Goal: Transaction & Acquisition: Download file/media

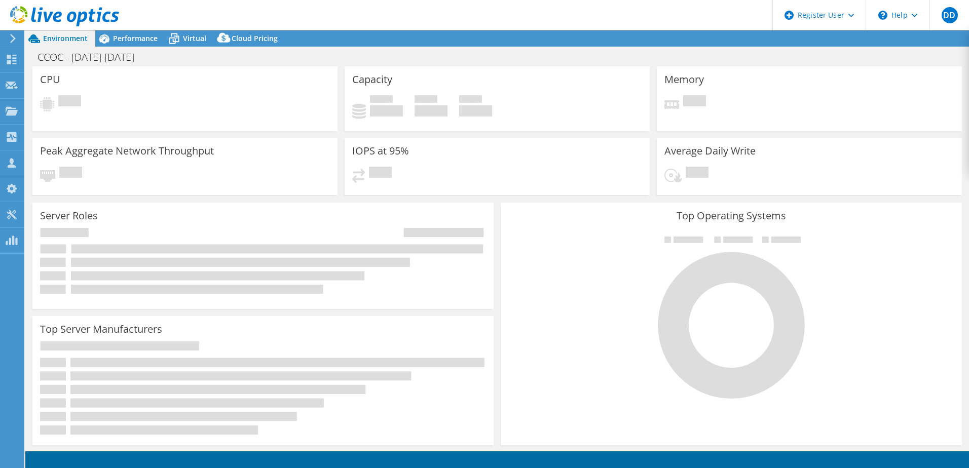
select select "USEast"
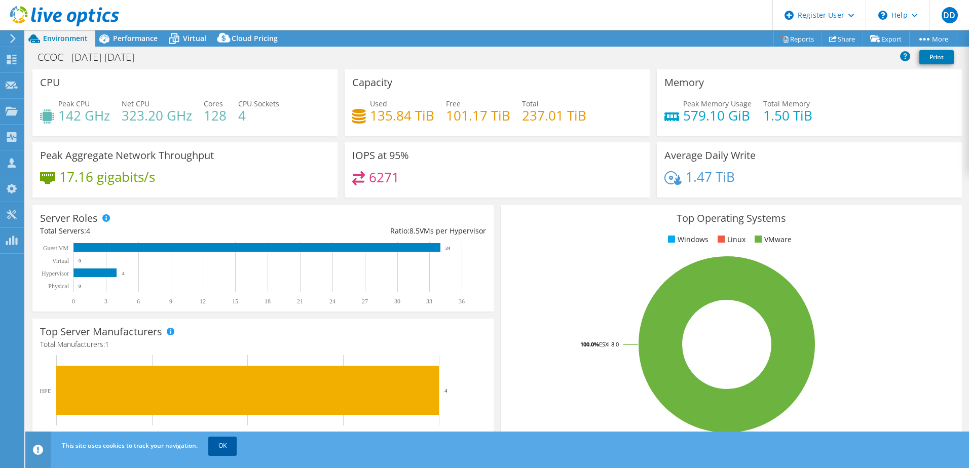
click at [218, 445] on link "OK" at bounding box center [222, 446] width 28 height 18
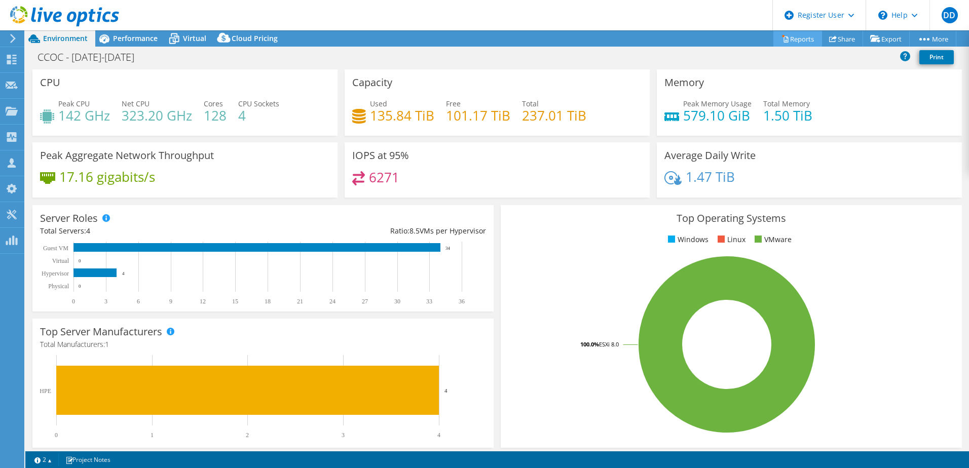
click at [800, 38] on link "Reports" at bounding box center [797, 39] width 49 height 16
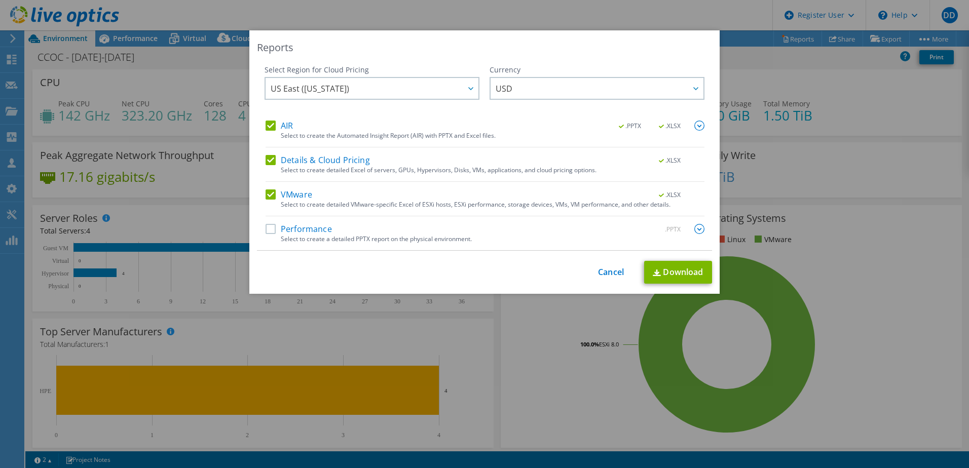
click at [710, 271] on div "Reports Select Region for Cloud Pricing Asia Pacific ([GEOGRAPHIC_DATA]) [GEOGR…" at bounding box center [484, 161] width 470 height 263
click at [691, 272] on link "Download" at bounding box center [678, 272] width 68 height 23
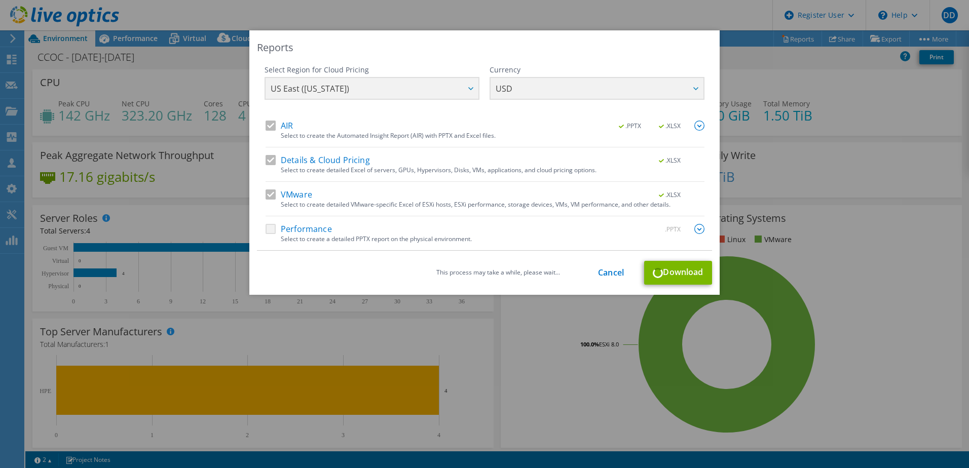
click at [663, 278] on div "This process may take a while, please wait... Cancel Download" at bounding box center [484, 273] width 455 height 24
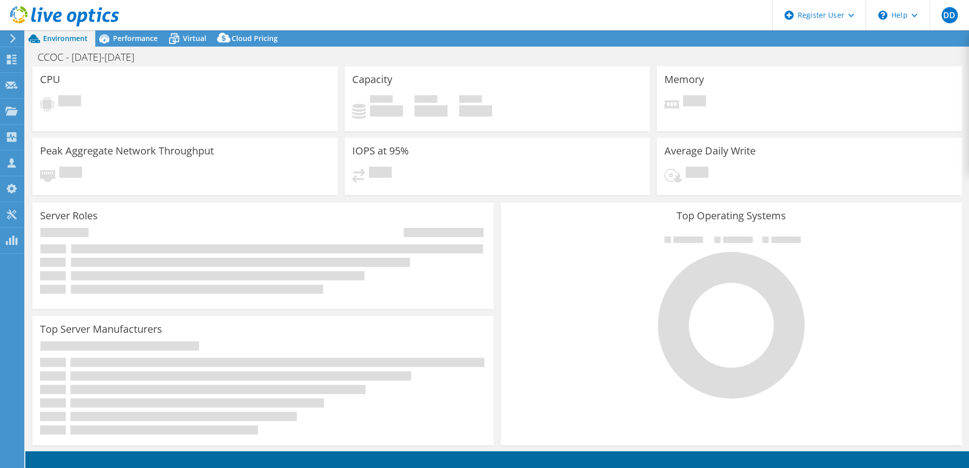
select select "USEast"
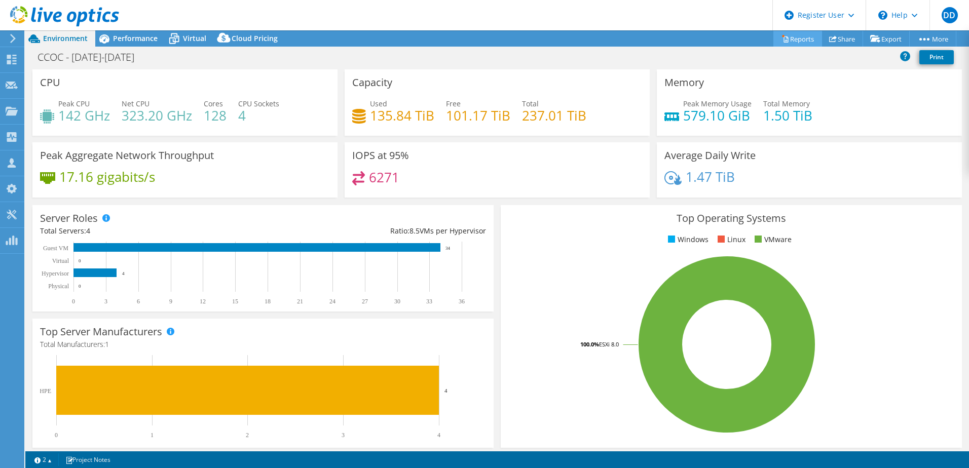
click at [776, 44] on link "Reports" at bounding box center [797, 39] width 49 height 16
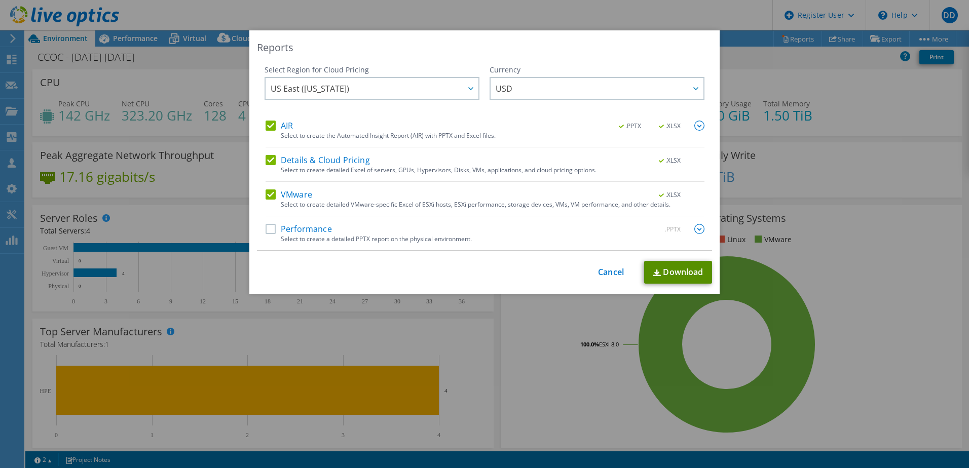
click at [657, 282] on link "Download" at bounding box center [678, 272] width 68 height 23
